Goal: Task Accomplishment & Management: Manage account settings

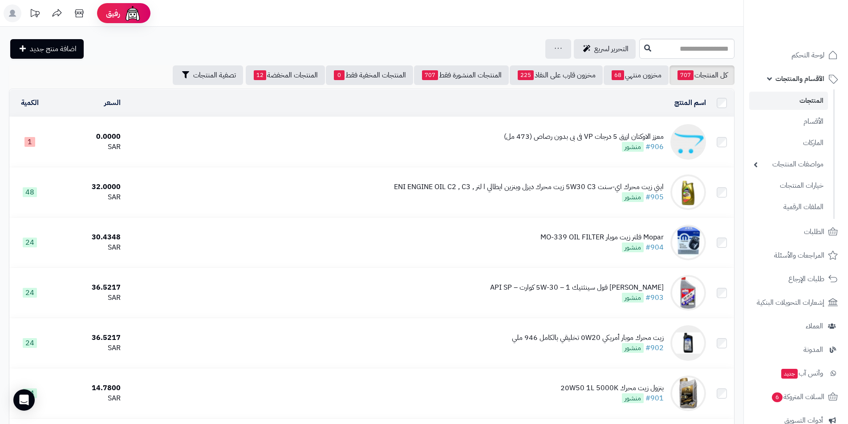
click at [620, 136] on div "معزز الاوكتان ازرق 5 درجات VP فى بى بدون رصاص (473 مل)" at bounding box center [584, 137] width 160 height 10
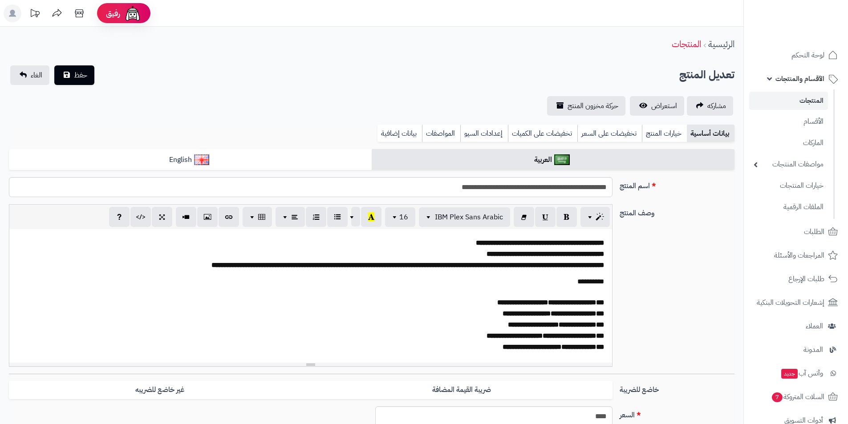
select select
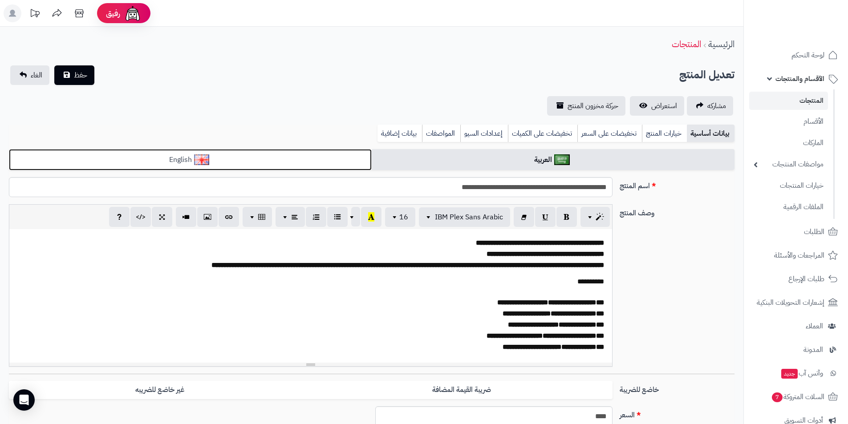
click at [250, 152] on link "English" at bounding box center [190, 160] width 363 height 22
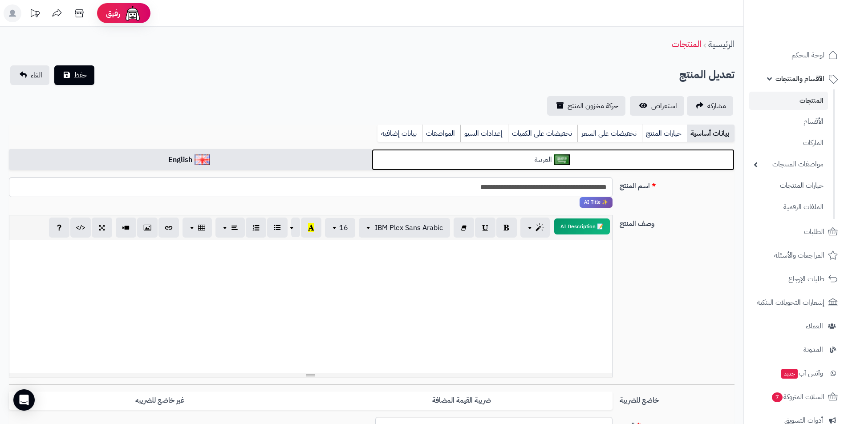
click at [489, 160] on link "العربية" at bounding box center [553, 160] width 363 height 22
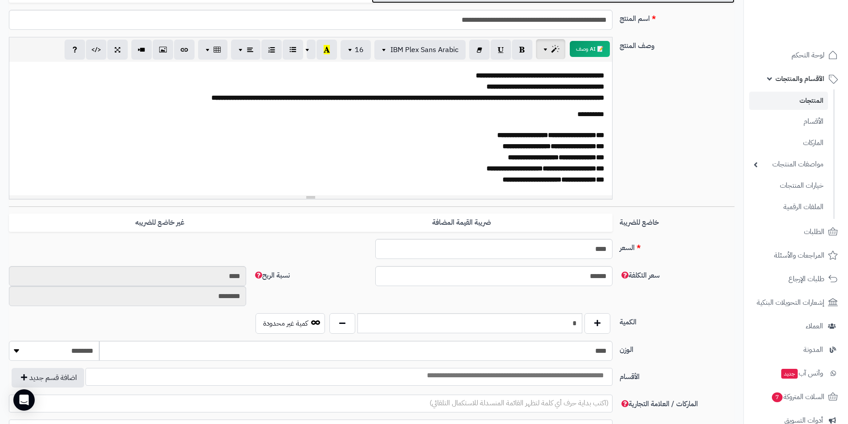
scroll to position [178, 0]
